Goal: Transaction & Acquisition: Complete application form

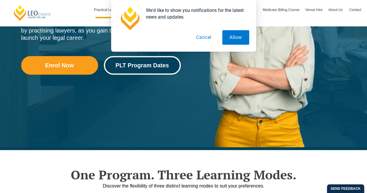
click at [163, 66] on span "PLT Program Dates" at bounding box center [142, 65] width 53 height 6
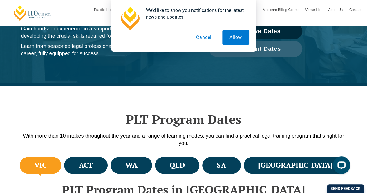
drag, startPoint x: 272, startPoint y: 48, endPoint x: 201, endPoint y: 108, distance: 91.9
click at [201, 108] on div "PLT Program Dates With more than 10 intakes throughout the year and a range of …" at bounding box center [183, 121] width 331 height 70
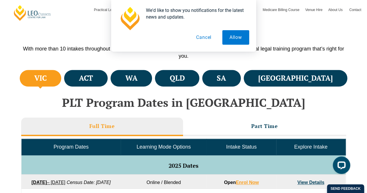
scroll to position [290, 0]
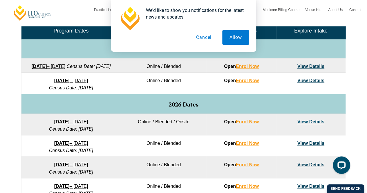
click at [211, 38] on button "Cancel" at bounding box center [204, 37] width 30 height 15
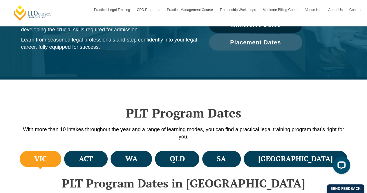
scroll to position [87, 0]
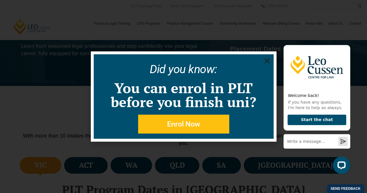
click at [270, 63] on icon "Close" at bounding box center [267, 60] width 7 height 7
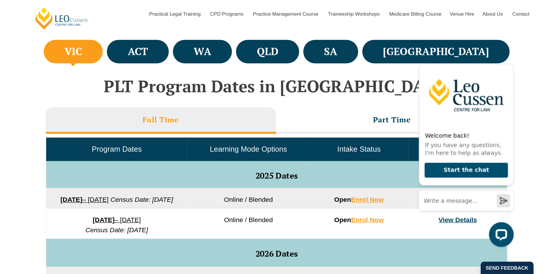
scroll to position [290, 0]
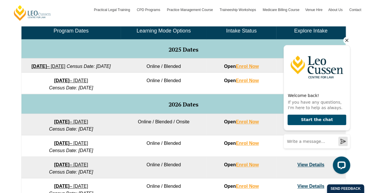
click at [348, 41] on icon "Hide greeting" at bounding box center [346, 40] width 7 height 7
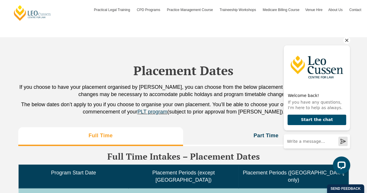
scroll to position [1362, 0]
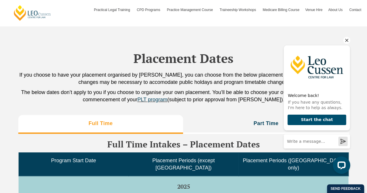
click at [345, 39] on icon "Hide greeting" at bounding box center [346, 40] width 7 height 7
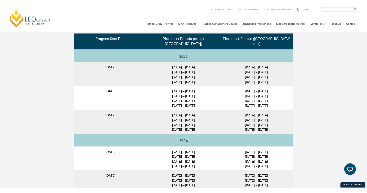
scroll to position [1457, 0]
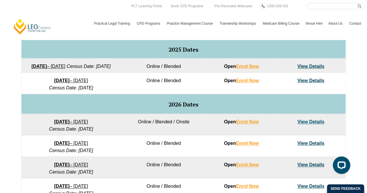
click at [65, 66] on link "22 September 2025 – 20 February 2026" at bounding box center [48, 66] width 34 height 5
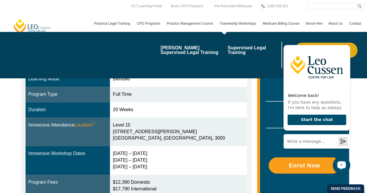
scroll to position [29, 0]
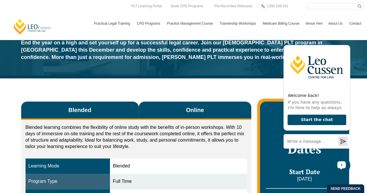
click at [202, 102] on button "Online" at bounding box center [195, 111] width 113 height 18
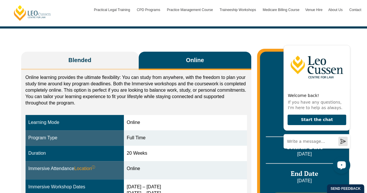
scroll to position [145, 0]
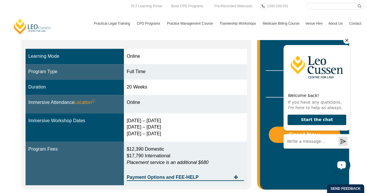
click at [346, 42] on icon "Hide greeting" at bounding box center [346, 40] width 3 height 3
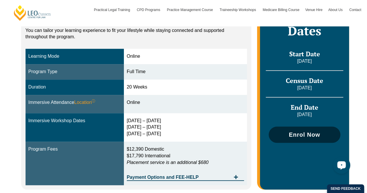
click at [296, 128] on link "Enrol Now" at bounding box center [304, 135] width 71 height 16
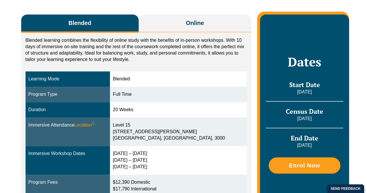
click at [188, 18] on link "Practice Management Course" at bounding box center [190, 9] width 53 height 17
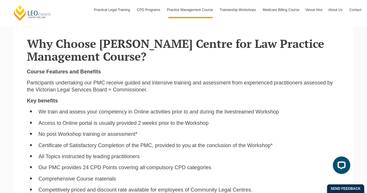
scroll to position [377, 0]
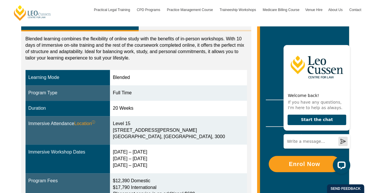
scroll to position [174, 0]
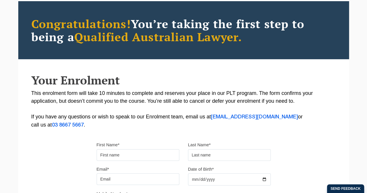
scroll to position [145, 0]
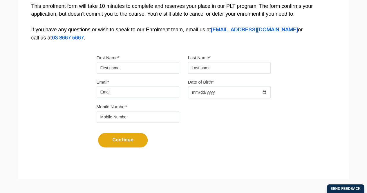
click at [151, 64] on input "First Name*" at bounding box center [138, 68] width 83 height 12
type input "Lee"
type input "Tomholt"
type input "lee.tomholt@gmail.com"
type input "0434791517"
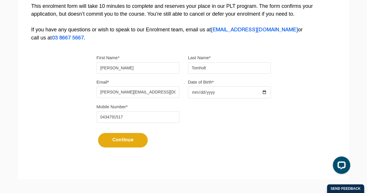
scroll to position [0, 0]
click at [196, 97] on input "Date of Birth*" at bounding box center [229, 92] width 83 height 12
click at [199, 92] on input "Date of Birth*" at bounding box center [229, 92] width 83 height 12
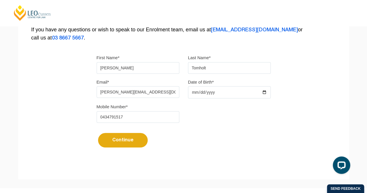
click at [201, 93] on input "Date of Birth*" at bounding box center [229, 92] width 83 height 12
click at [193, 93] on input "Date of Birth*" at bounding box center [229, 92] width 83 height 12
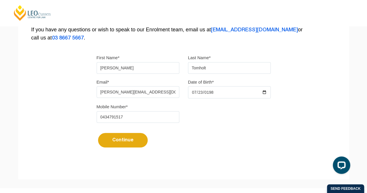
type input "1986-07-23"
click at [124, 138] on button "Continue" at bounding box center [123, 140] width 50 height 15
select select
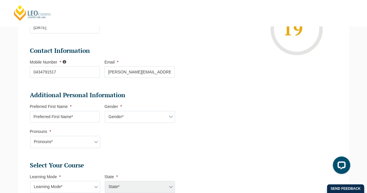
scroll to position [137, 0]
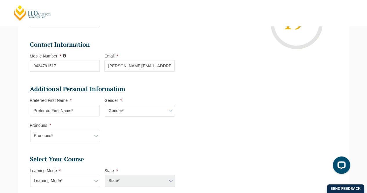
click at [81, 109] on input "Preferred First Name *" at bounding box center [65, 111] width 70 height 12
type input "Lee"
select select "VIC"
select select
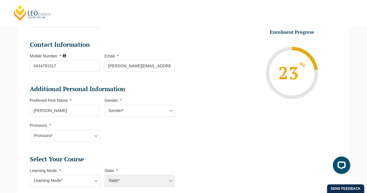
click at [110, 112] on select "Gender* Male Female Nonbinary Intersex Prefer not to disclose Other" at bounding box center [140, 111] width 70 height 12
select select "Female"
click at [105, 105] on select "Gender* Male Female Nonbinary Intersex Prefer not to disclose Other" at bounding box center [140, 111] width 70 height 12
click at [92, 137] on select "Pronouns* She/Her/Hers He/Him/His They/Them/Theirs Other Prefer not to disclose" at bounding box center [65, 136] width 70 height 12
select select "She/Her/Hers"
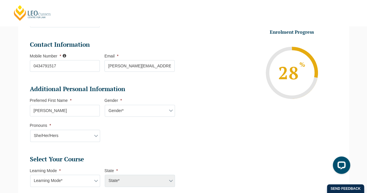
click at [30, 130] on select "Pronouns* She/Her/Hers He/Him/His They/Them/Theirs Other Prefer not to disclose" at bounding box center [65, 136] width 70 height 12
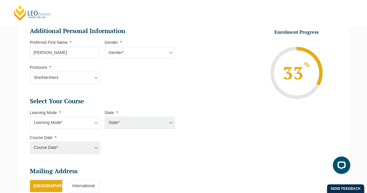
click at [95, 122] on select "Learning Mode* Online Full Time Learning Online Part Time Learning Blended Full…" at bounding box center [65, 123] width 70 height 12
select select "Online Full Time Learning"
click at [30, 117] on select "Learning Mode* Online Full Time Learning Online Part Time Learning Blended Full…" at bounding box center [65, 123] width 70 height 12
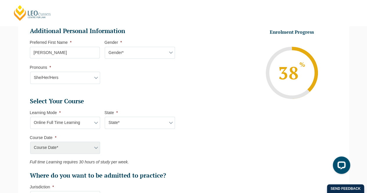
click at [113, 125] on select "State* National (ACT/NSW, VIC, QLD, SA, WA)" at bounding box center [140, 123] width 70 height 12
select select "National (ACT/NSW, VIC, QLD, SA, WA)"
click at [105, 117] on select "State* National (ACT/NSW, VIC, QLD, SA, WA)" at bounding box center [140, 123] width 70 height 12
click at [88, 142] on select "Course Date* September 2025 (22-Sep-2025 to 20-Feb-2026) December 2025 (08-Dec-…" at bounding box center [65, 148] width 70 height 12
click at [141, 138] on ul "Select Your Course This field is hidden when viewing the form Only for Flinder …" at bounding box center [104, 138] width 149 height 82
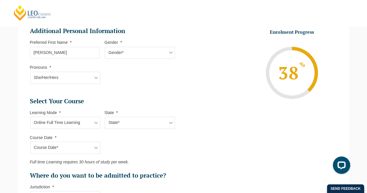
click at [103, 149] on li "Course Date * Course Date* September 2025 (22-Sep-2025 to 20-Feb-2026) December…" at bounding box center [67, 144] width 75 height 19
click at [100, 148] on select "Course Date* September 2025 (22-Sep-2025 to 20-Feb-2026) December 2025 (08-Dec-…" at bounding box center [65, 148] width 70 height 12
select select "December 2025 (08-Dec-2025 to 16-May-2026)"
click at [30, 142] on select "Course Date* September 2025 (22-Sep-2025 to 20-Feb-2026) December 2025 (08-Dec-…" at bounding box center [65, 148] width 70 height 12
type input "Intake 11 December 2025 FT"
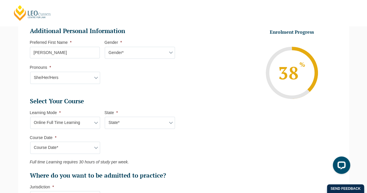
type input "Practical Legal Training (NAT)"
select select "NAT PLT (DEC) 2025 Full Time Online"
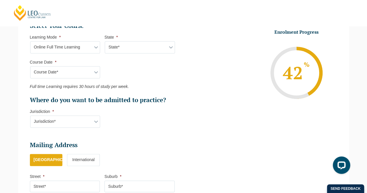
scroll to position [282, 0]
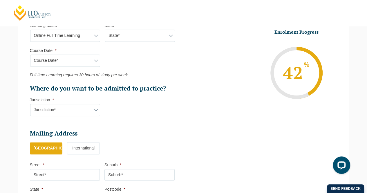
click at [89, 113] on select "Jurisdiction* VIC ACT/NSW SA WA QLD" at bounding box center [65, 110] width 70 height 12
select select "VIC"
click at [30, 104] on select "Jurisdiction* VIC ACT/NSW SA WA QLD" at bounding box center [65, 110] width 70 height 12
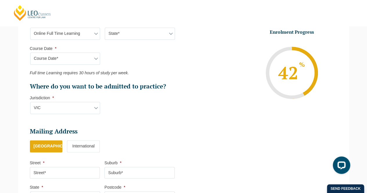
scroll to position [370, 0]
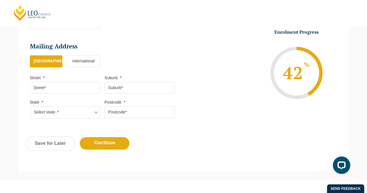
click at [69, 86] on input "Street *" at bounding box center [65, 88] width 70 height 12
type input "62 Myrtle Street"
type input "ALEXANDRA"
select select "VIC"
type input "3714"
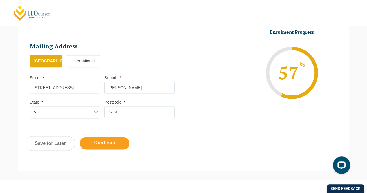
click at [108, 138] on input "Continue" at bounding box center [105, 143] width 50 height 12
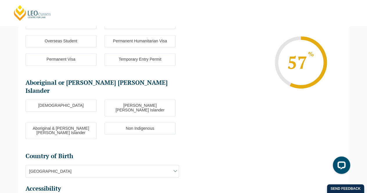
scroll to position [50, 0]
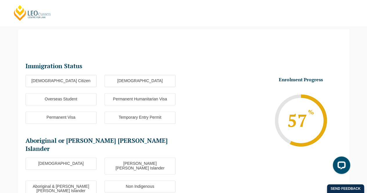
click at [77, 74] on ul "Immigration Status Immigration Status * Australian Citizen New Zealand Citizen …" at bounding box center [105, 174] width 158 height 225
click at [82, 81] on label "Australian Citizen" at bounding box center [61, 81] width 71 height 12
click at [0, 0] on input "Australian Citizen" at bounding box center [0, 0] width 0 height 0
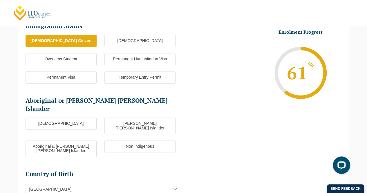
scroll to position [108, 0]
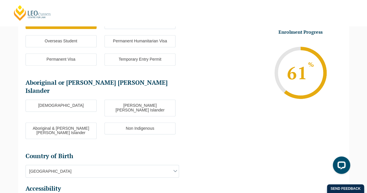
click at [123, 122] on label "Non Indigenous" at bounding box center [139, 128] width 71 height 12
click at [0, 0] on input "Non Indigenous" at bounding box center [0, 0] width 0 height 0
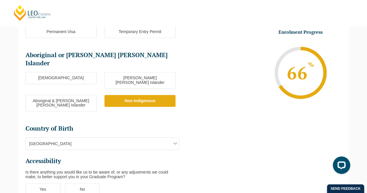
scroll to position [195, 0]
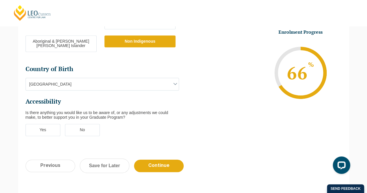
click at [88, 124] on label "No" at bounding box center [82, 130] width 35 height 12
click at [0, 0] on input "No" at bounding box center [0, 0] width 0 height 0
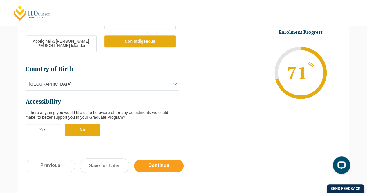
click at [154, 160] on input "Continue" at bounding box center [159, 166] width 50 height 12
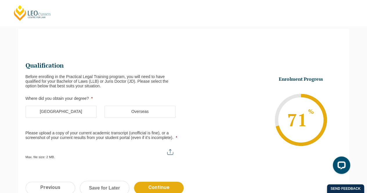
scroll to position [50, 0]
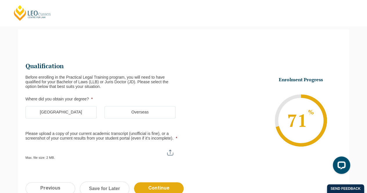
click at [82, 115] on label "Australia" at bounding box center [61, 112] width 71 height 12
click at [0, 0] on input "Australia" at bounding box center [0, 0] width 0 height 0
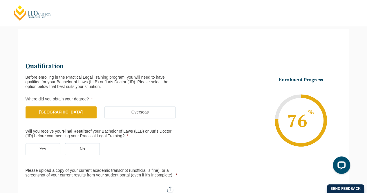
click at [56, 144] on label "Yes" at bounding box center [43, 149] width 35 height 12
click at [0, 0] on input "Yes" at bounding box center [0, 0] width 0 height 0
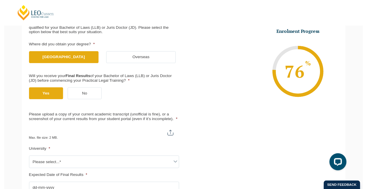
scroll to position [137, 0]
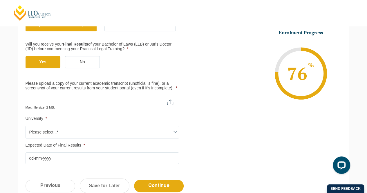
click at [85, 157] on input "Expected Date of Final Results *" at bounding box center [103, 158] width 154 height 12
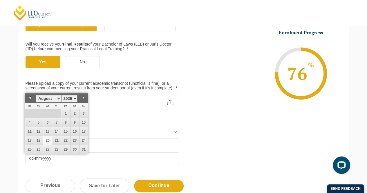
click at [194, 151] on ul "Qualification Before enrolling in the Practical Legal Training program, you wil…" at bounding box center [184, 69] width 316 height 190
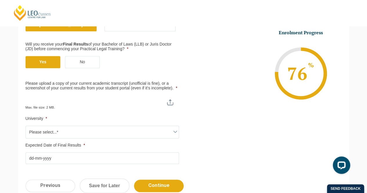
click at [160, 159] on input "Expected Date of Final Results *" at bounding box center [103, 158] width 154 height 12
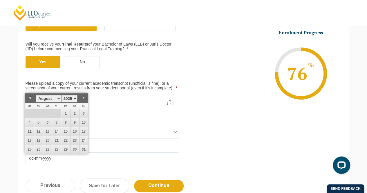
click at [30, 98] on link "Previous" at bounding box center [29, 97] width 9 height 9
click at [42, 139] on link "17" at bounding box center [38, 140] width 9 height 9
type input "17-06-2025"
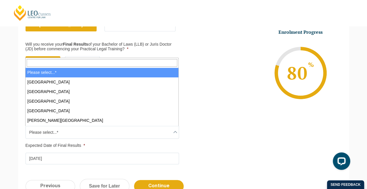
click at [96, 126] on span "Please select...*" at bounding box center [102, 132] width 153 height 12
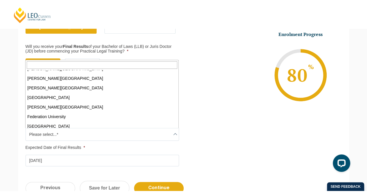
scroll to position [58, 0]
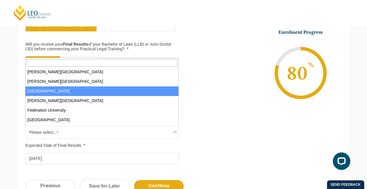
select select "Deakin University"
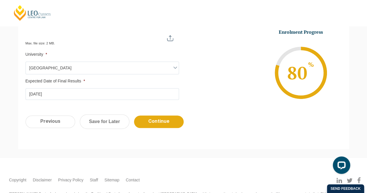
scroll to position [166, 0]
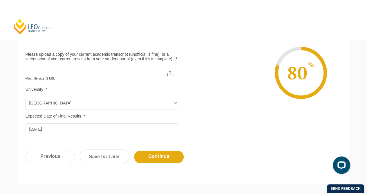
click at [175, 70] on input "Please upload a copy of your current academic transcript (unofficial is fine), …" at bounding box center [103, 71] width 154 height 10
click at [173, 73] on input "Please upload a copy of your current academic transcript (unofficial is fine), …" at bounding box center [103, 71] width 154 height 10
click at [134, 70] on input "Please upload a copy of your current academic transcript (unofficial is fine), …" at bounding box center [103, 71] width 154 height 10
type input "C:\fakepath\Lee TOMHOLT.pdf"
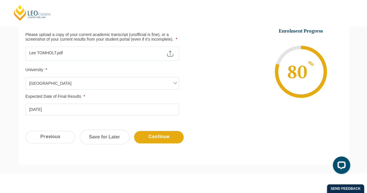
scroll to position [224, 0]
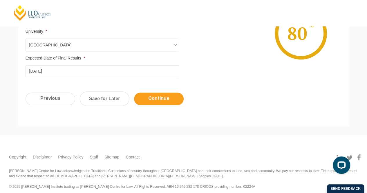
click at [166, 99] on input "Continue" at bounding box center [159, 99] width 50 height 12
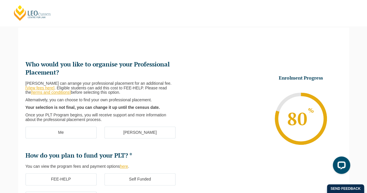
scroll to position [50, 0]
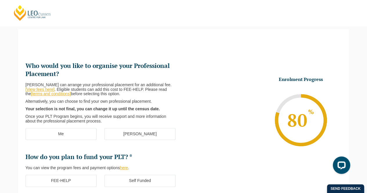
click at [77, 133] on label "Me" at bounding box center [61, 134] width 71 height 12
click at [0, 0] on input "Me" at bounding box center [0, 0] width 0 height 0
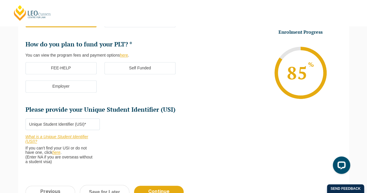
scroll to position [166, 0]
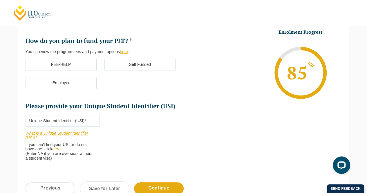
click at [78, 66] on label "FEE-HELP" at bounding box center [61, 65] width 71 height 12
click at [0, 0] on input "FEE-HELP" at bounding box center [0, 0] width 0 height 0
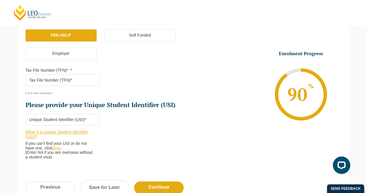
scroll to position [224, 0]
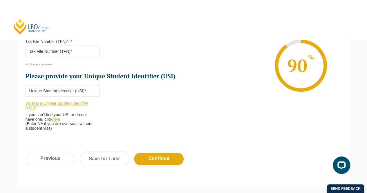
click at [69, 50] on input "Tax File Number (TFN)* *" at bounding box center [63, 52] width 75 height 12
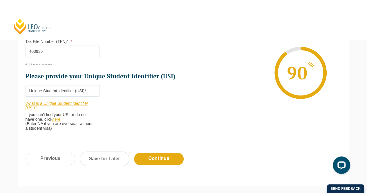
click at [48, 51] on input "403935" at bounding box center [63, 52] width 75 height 12
type input "403935507"
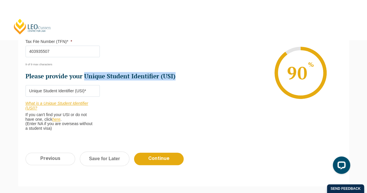
drag, startPoint x: 181, startPoint y: 72, endPoint x: 84, endPoint y: 79, distance: 96.6
click at [84, 79] on li "Please provide your Unique Student Identifier (USI)" at bounding box center [105, 76] width 158 height 8
copy h2 "Unique Student Identifier (USI)"
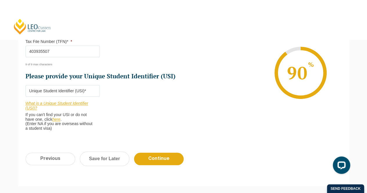
click at [80, 93] on input "Please provide your Unique Student Identifier (USI) *" at bounding box center [63, 91] width 75 height 12
paste input "GRDZF5X6LR"
type input "GRDZF5X6LR"
click at [147, 155] on input "Continue" at bounding box center [159, 159] width 50 height 12
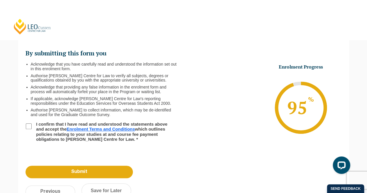
scroll to position [50, 0]
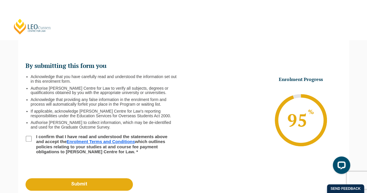
click at [27, 137] on input "I confirm that I have read and understood the statements above and accept the E…" at bounding box center [29, 139] width 6 height 6
checkbox input "true"
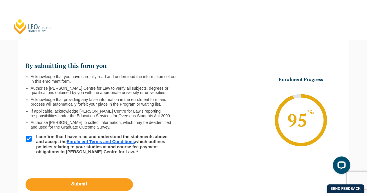
click at [84, 184] on input "Submit" at bounding box center [79, 184] width 107 height 12
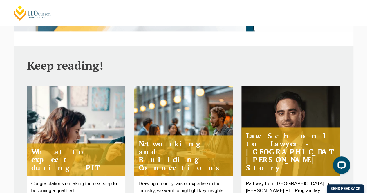
scroll to position [348, 0]
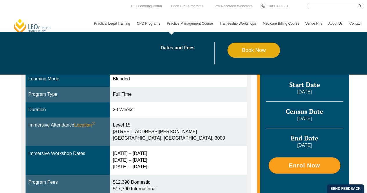
click at [189, 21] on link "Practice Management Course" at bounding box center [190, 23] width 53 height 17
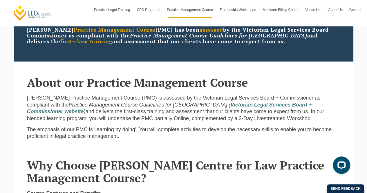
scroll to position [58, 0]
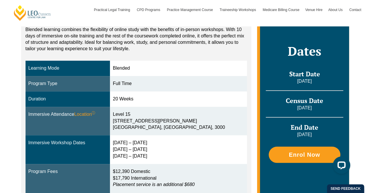
scroll to position [116, 0]
